Goal: Transaction & Acquisition: Purchase product/service

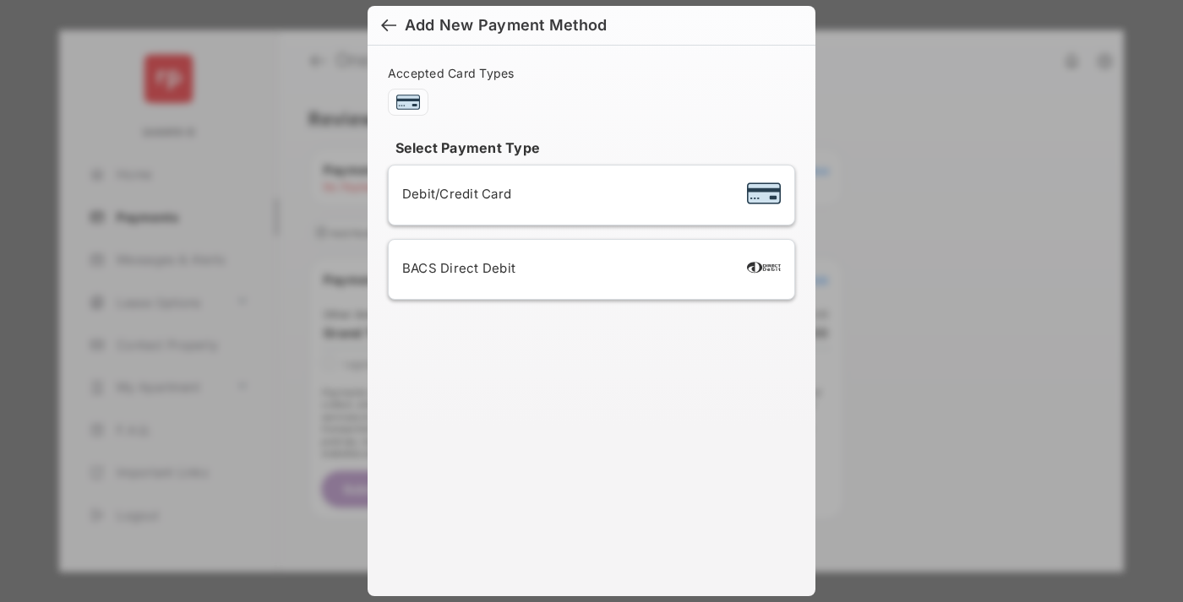
click at [588, 269] on div "BACS Direct Debit" at bounding box center [591, 269] width 378 height 32
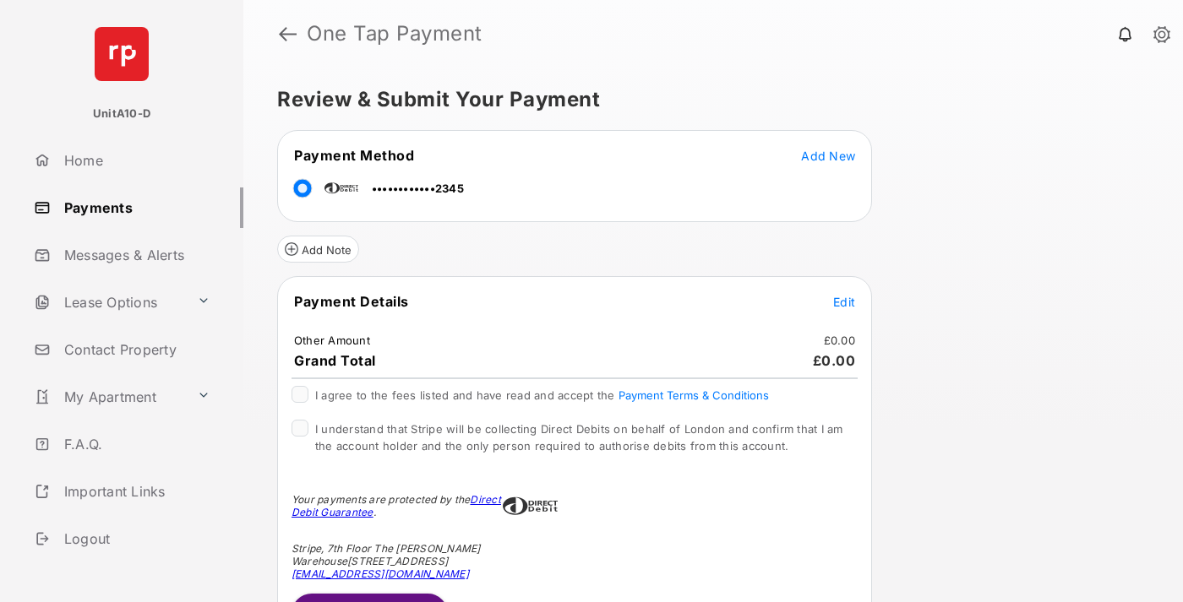
click at [844, 302] on span "Edit" at bounding box center [844, 302] width 22 height 14
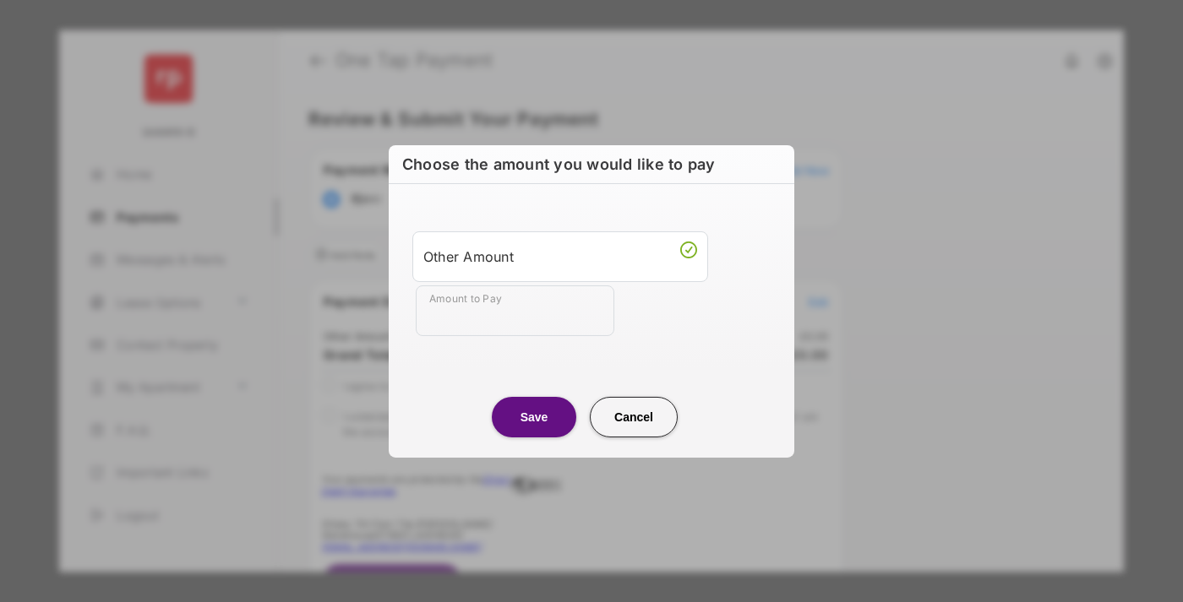
click at [560, 256] on div "Other Amount" at bounding box center [560, 256] width 274 height 29
type input "**"
click at [534, 416] on button "Save" at bounding box center [534, 416] width 84 height 41
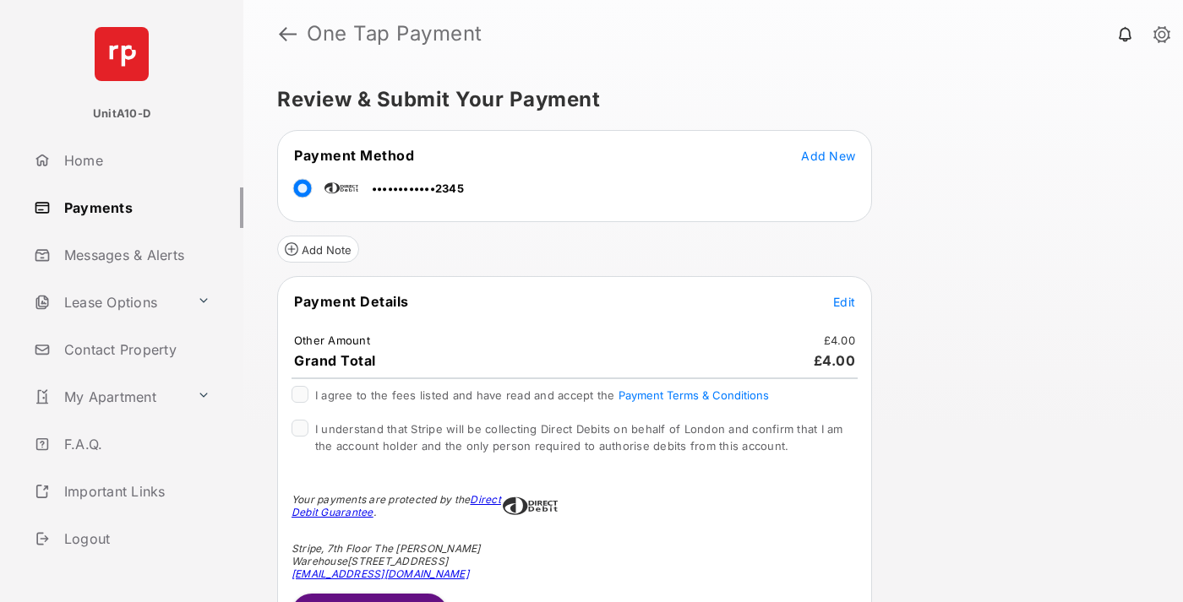
click at [844, 302] on span "Edit" at bounding box center [844, 302] width 22 height 14
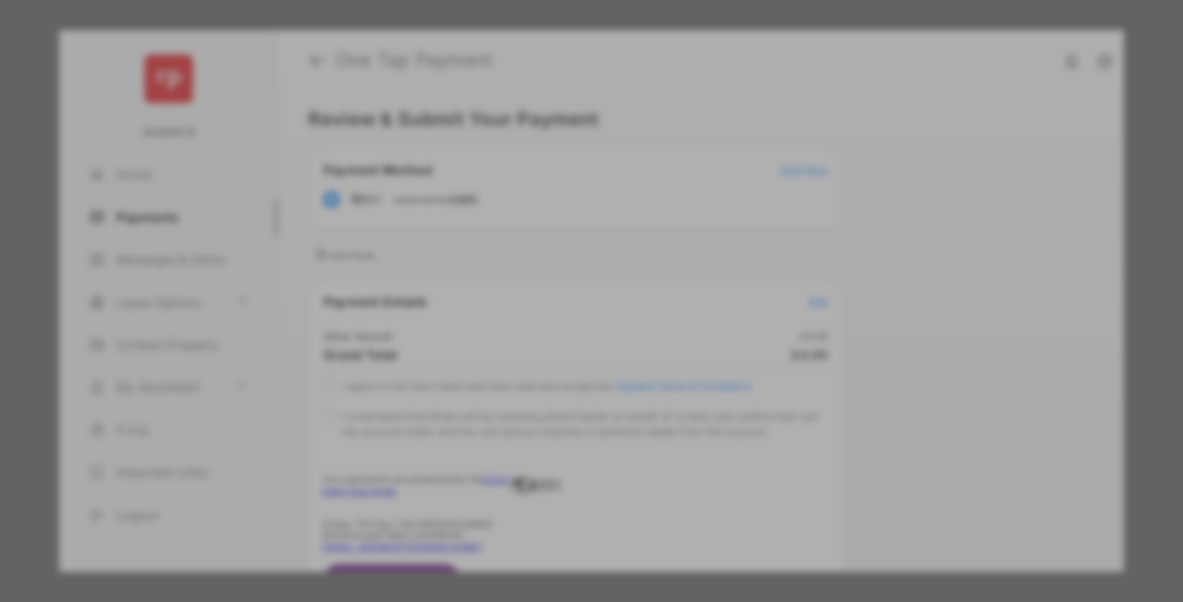
click at [534, 441] on button "Save" at bounding box center [534, 447] width 84 height 41
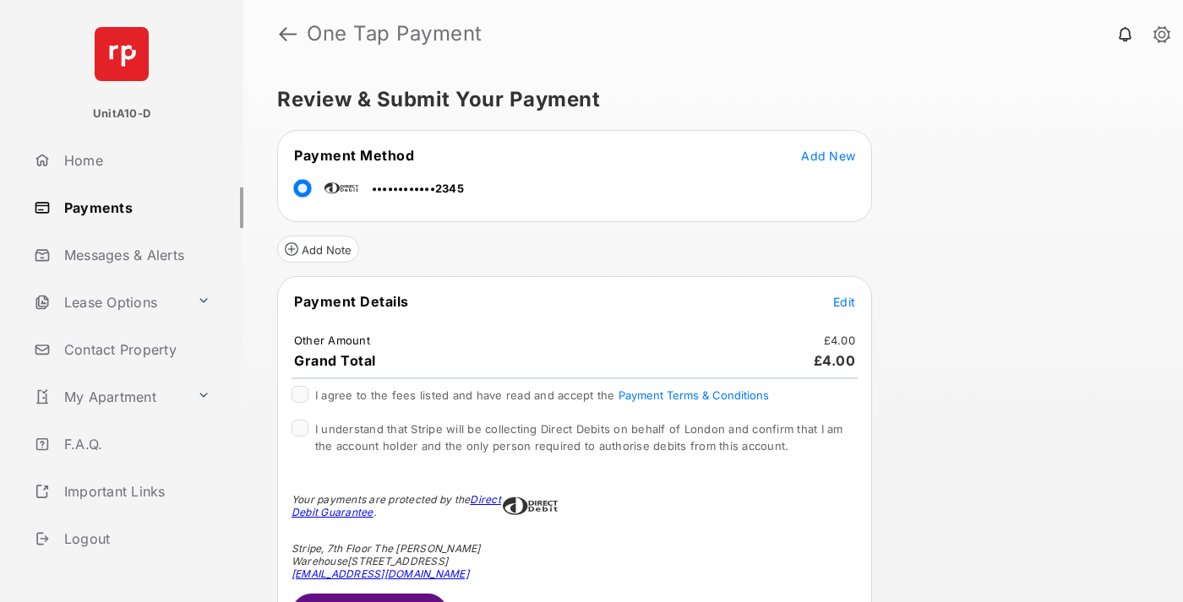
click at [368, 597] on button "Submit Payment" at bounding box center [369, 614] width 156 height 41
